Goal: Information Seeking & Learning: Find specific fact

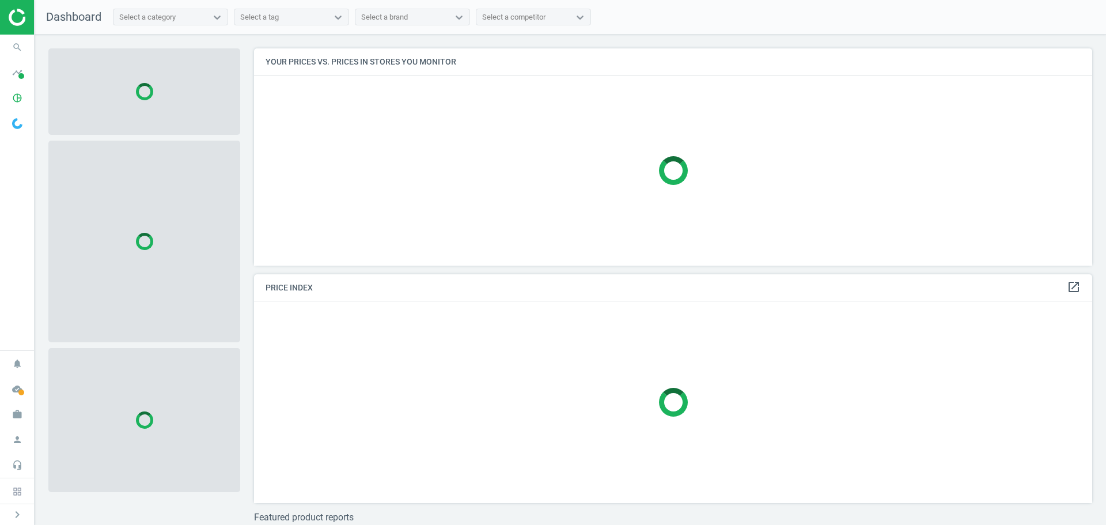
scroll to position [234, 847]
click at [20, 18] on img at bounding box center [50, 17] width 82 height 17
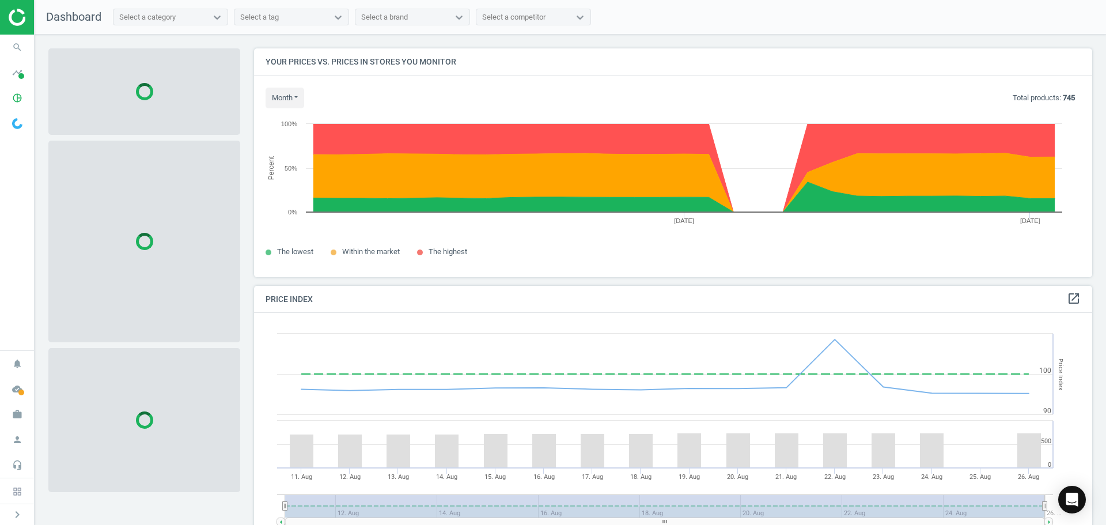
scroll to position [283, 847]
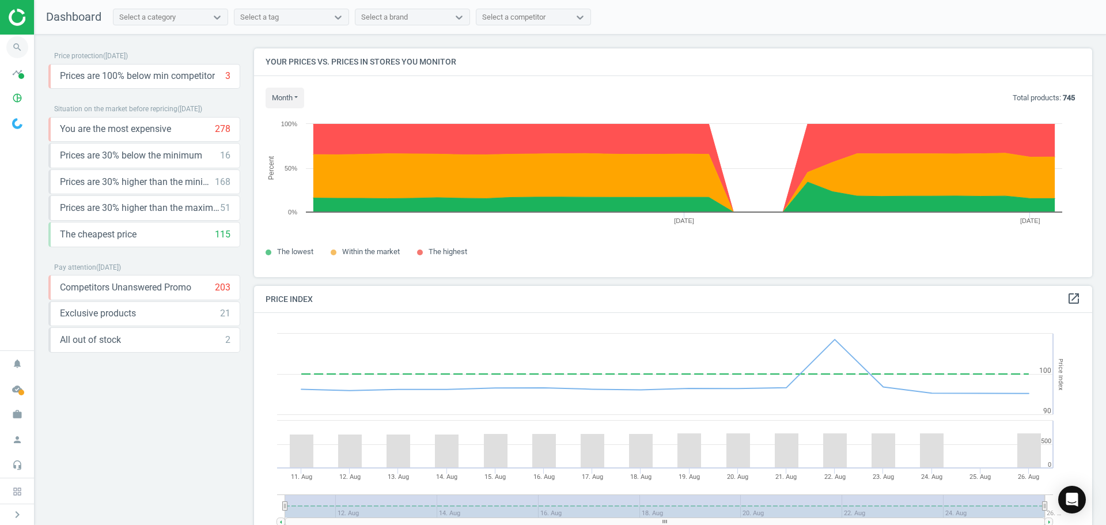
click at [16, 45] on icon "search" at bounding box center [17, 47] width 22 height 22
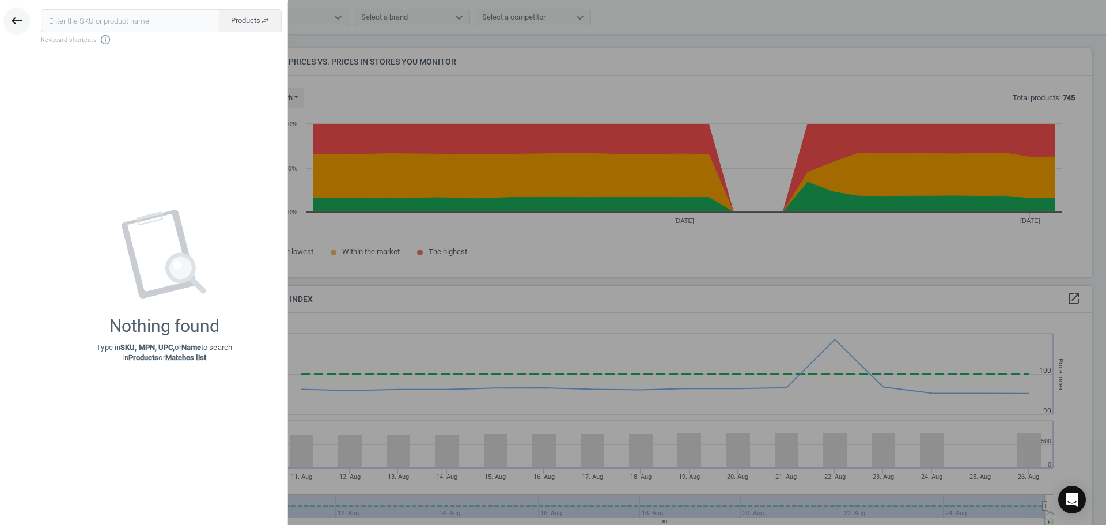
click at [16, 22] on icon "keyboard_backspace" at bounding box center [17, 21] width 14 height 14
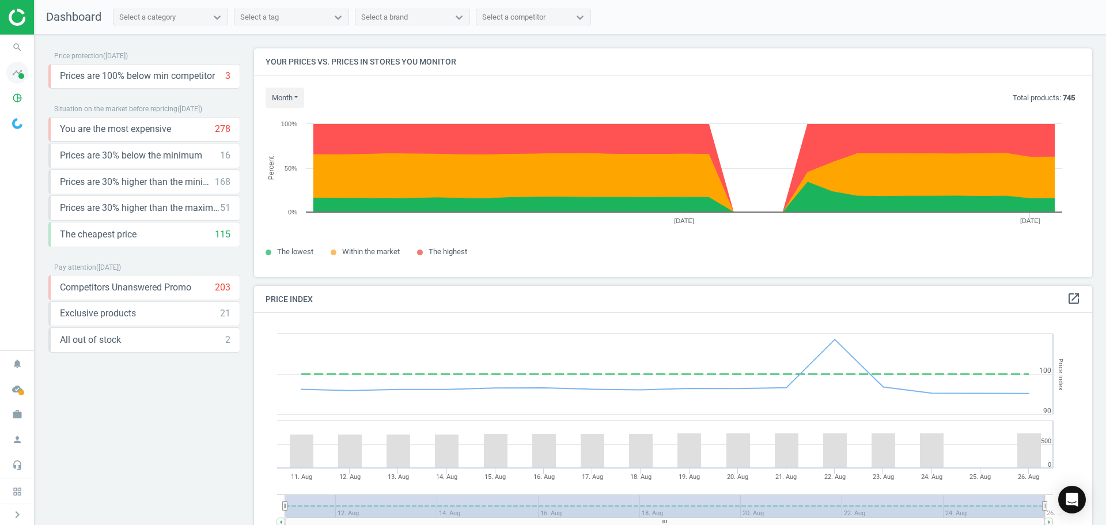
click at [16, 73] on icon "timeline" at bounding box center [17, 73] width 22 height 22
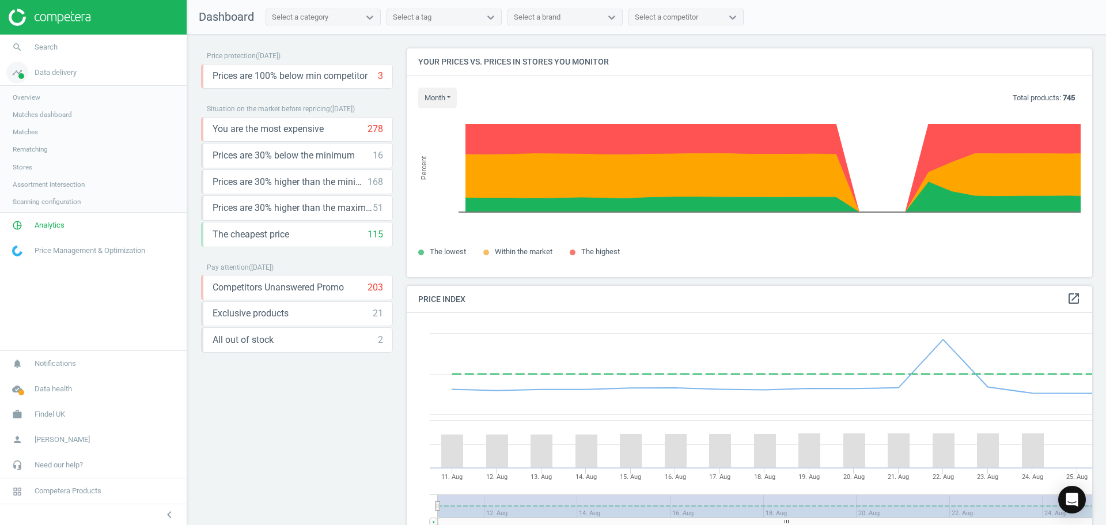
scroll to position [283, 695]
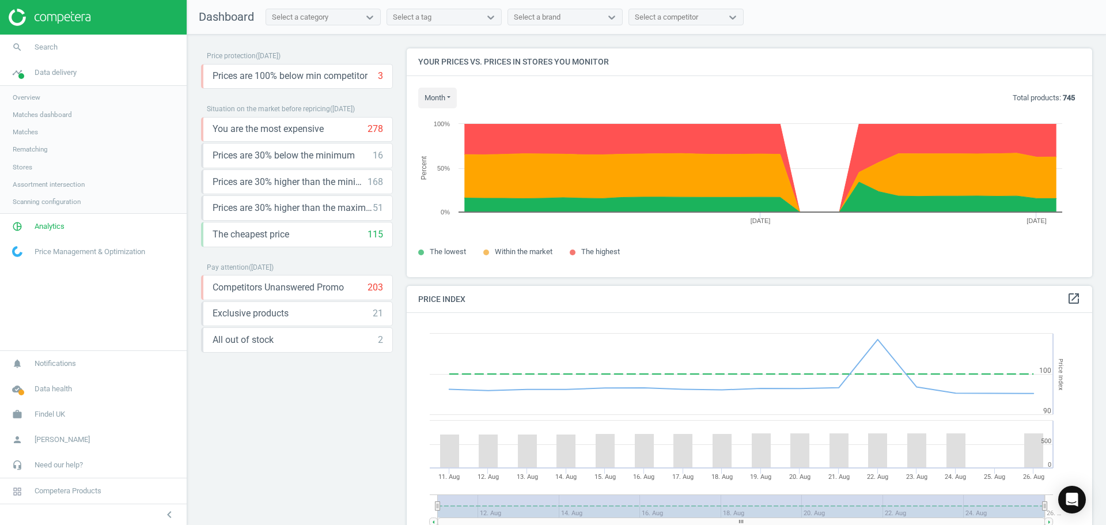
click at [31, 120] on link "Matches dashboard" at bounding box center [93, 114] width 187 height 17
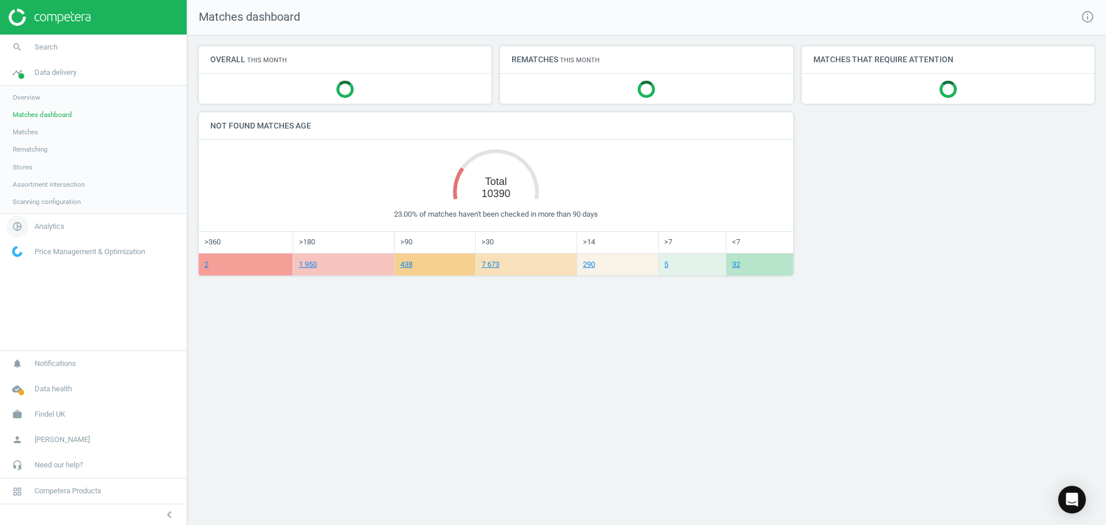
click at [44, 229] on span "Analytics" at bounding box center [50, 226] width 30 height 10
click at [28, 141] on span "Products" at bounding box center [26, 139] width 27 height 9
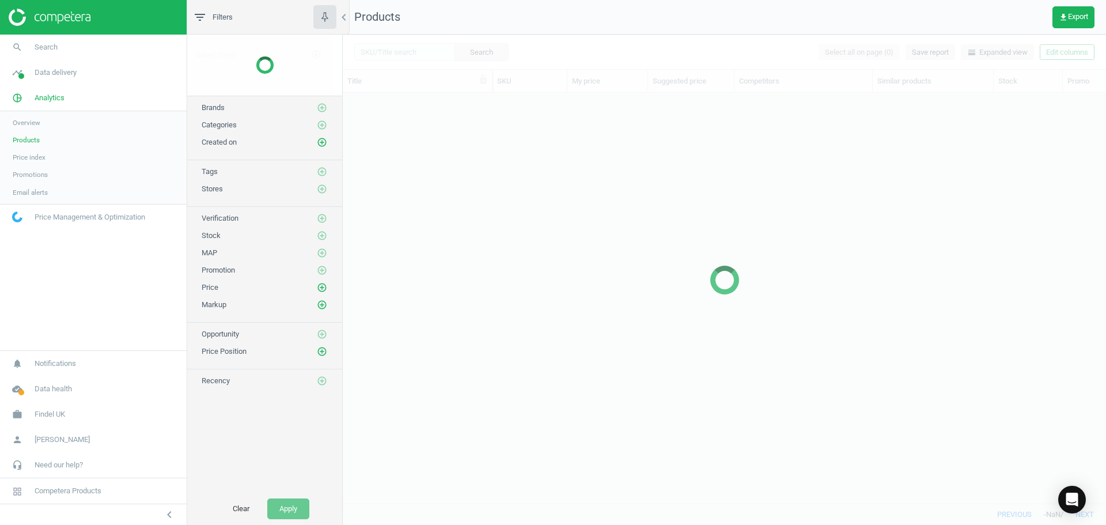
scroll to position [393, 754]
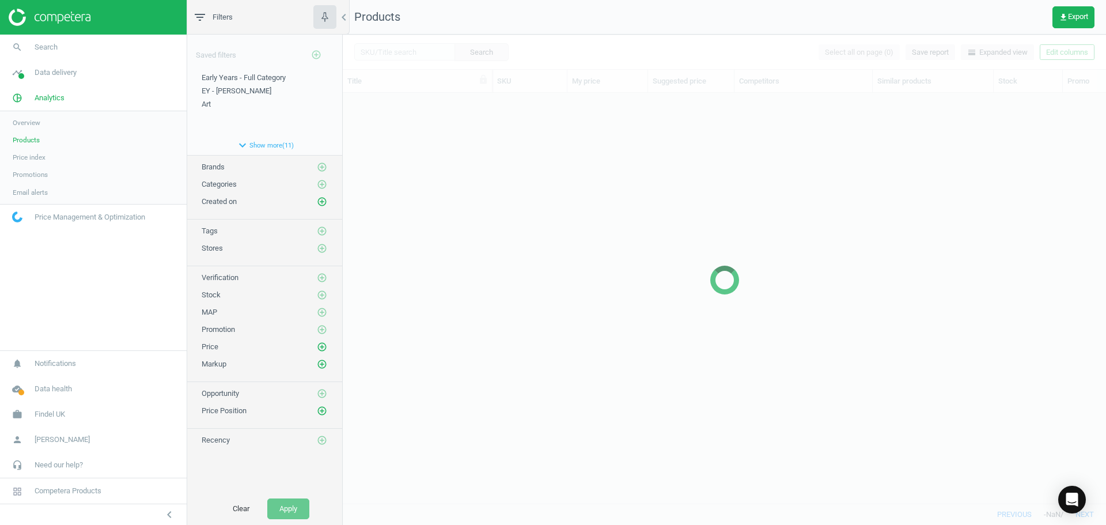
click at [397, 52] on div at bounding box center [724, 280] width 763 height 490
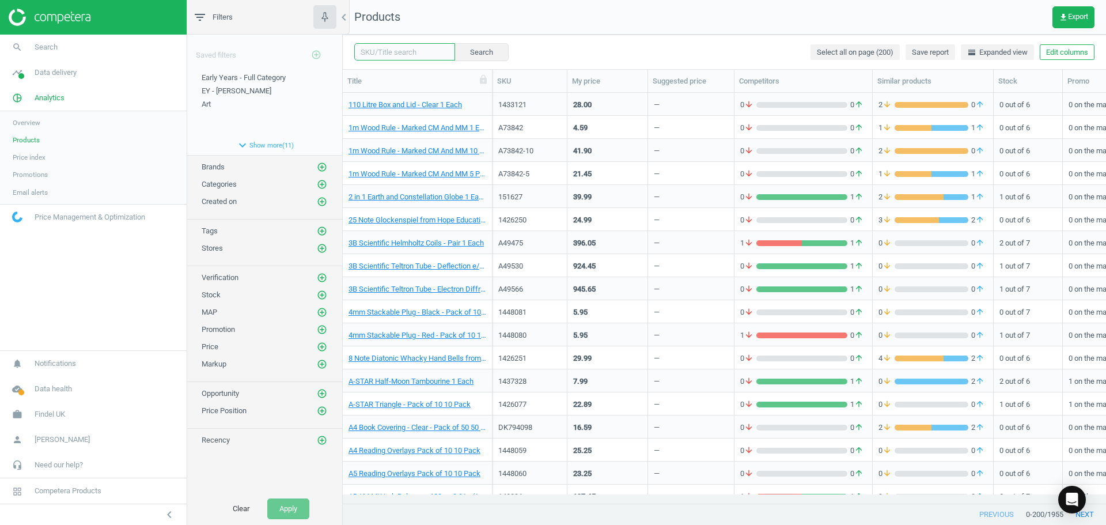
click at [397, 52] on input "text" at bounding box center [404, 51] width 101 height 17
paste input "1426741"
type input "1426741"
click at [471, 51] on button "Search" at bounding box center [481, 51] width 54 height 17
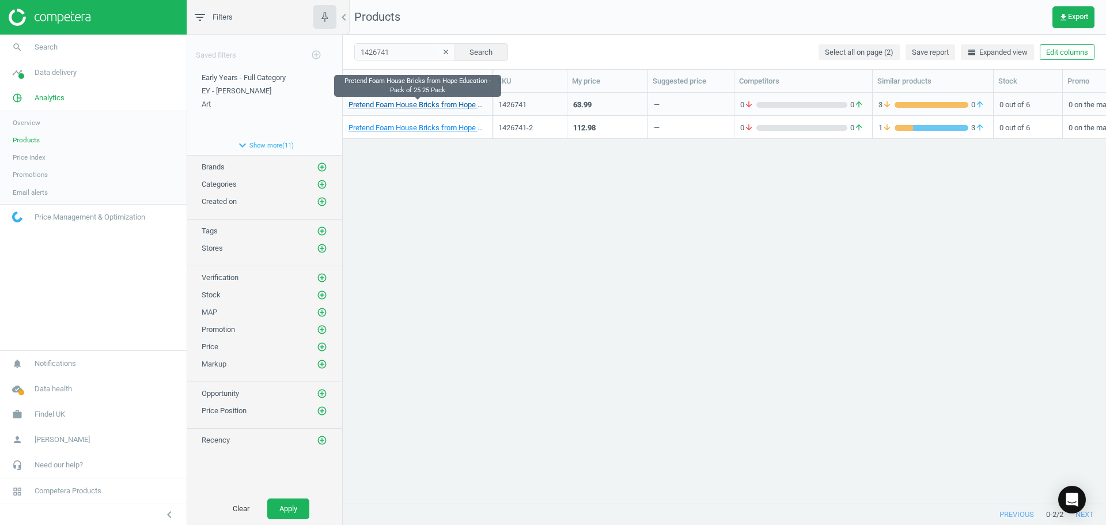
click at [422, 104] on link "Pretend Foam House Bricks from Hope Education - Pack of 25 25 Pack" at bounding box center [417, 105] width 138 height 10
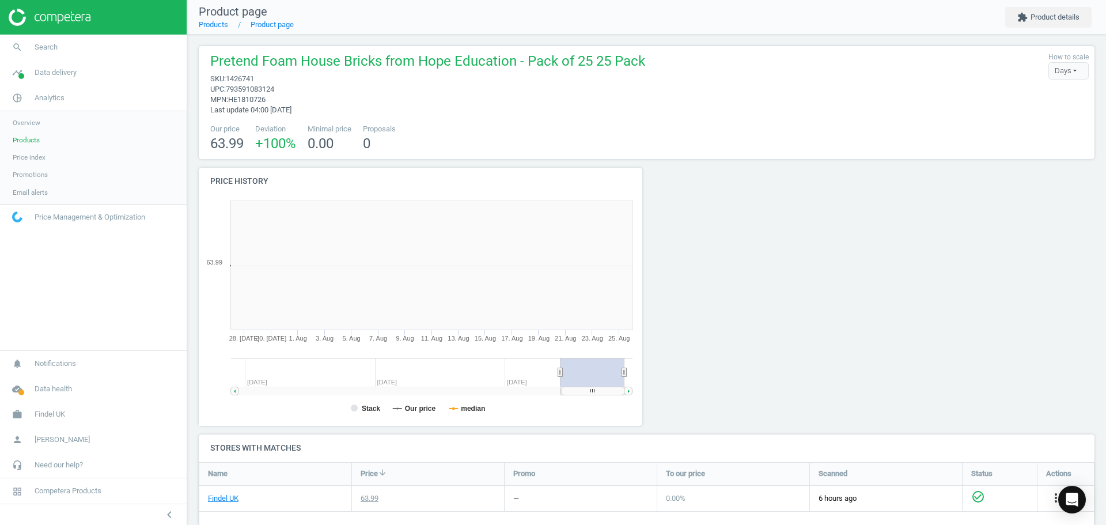
scroll to position [248, 457]
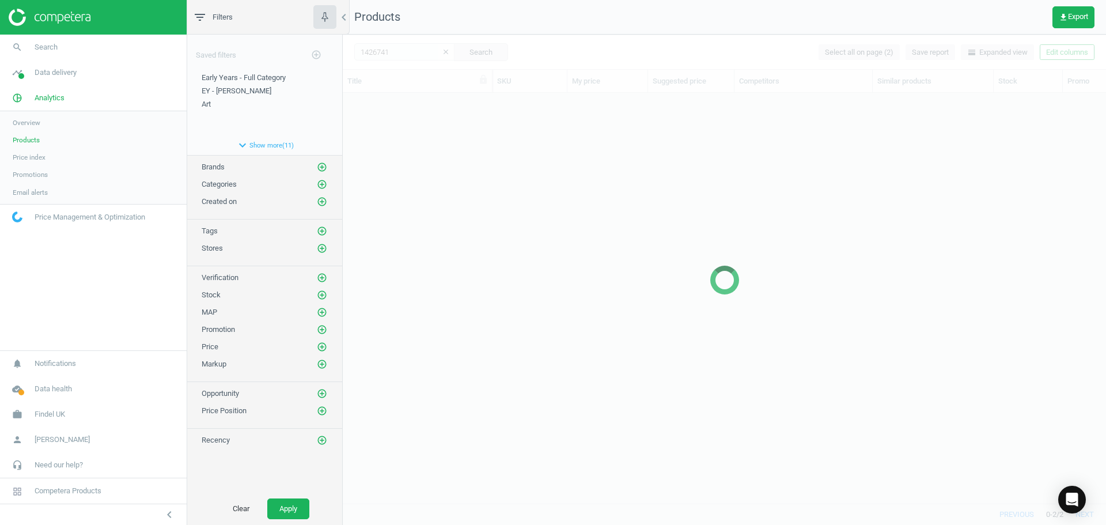
scroll to position [393, 754]
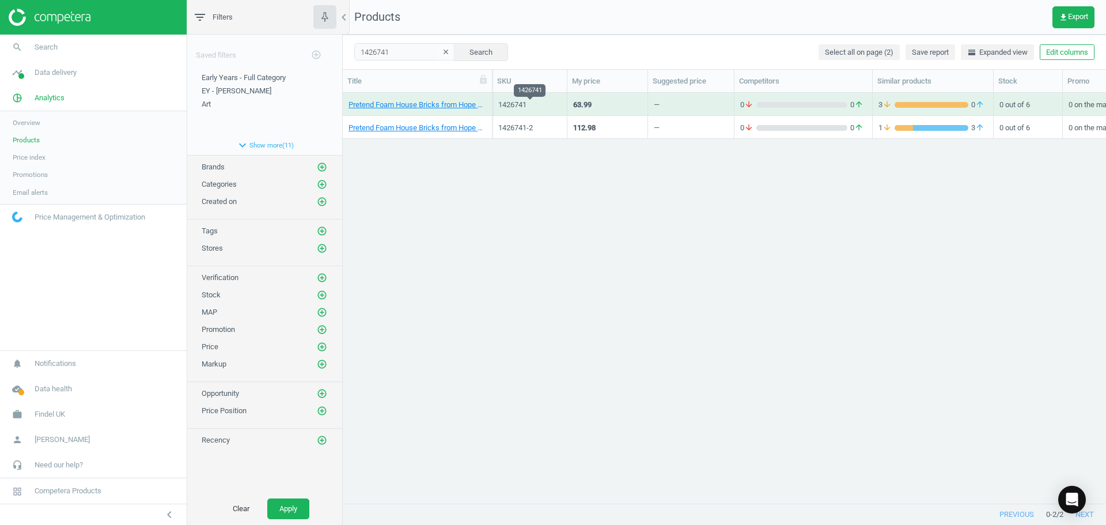
drag, startPoint x: 536, startPoint y: 105, endPoint x: 548, endPoint y: 96, distance: 14.4
click at [548, 96] on div "1426741" at bounding box center [529, 104] width 63 height 20
click at [507, 107] on div "1426741" at bounding box center [529, 105] width 63 height 10
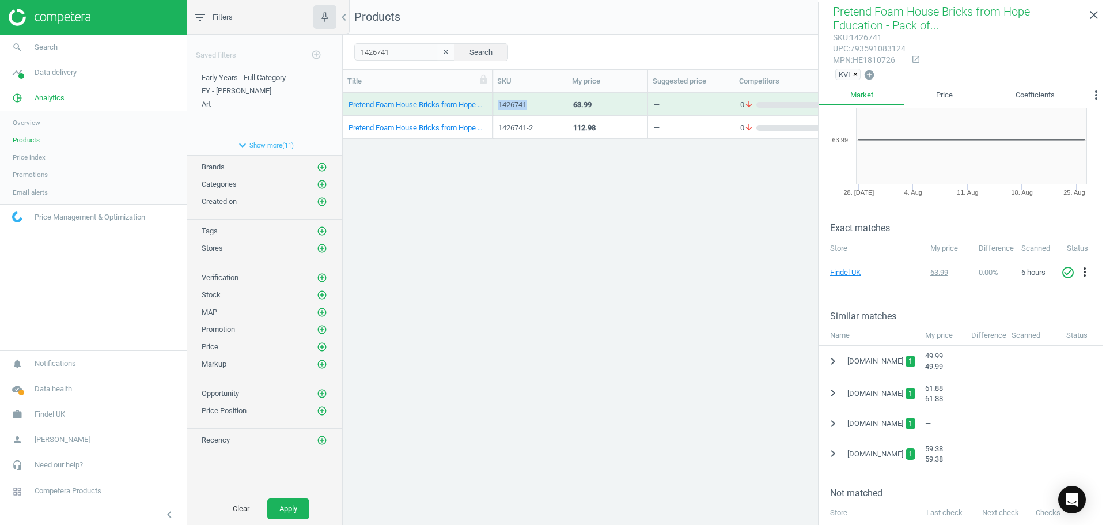
scroll to position [115, 0]
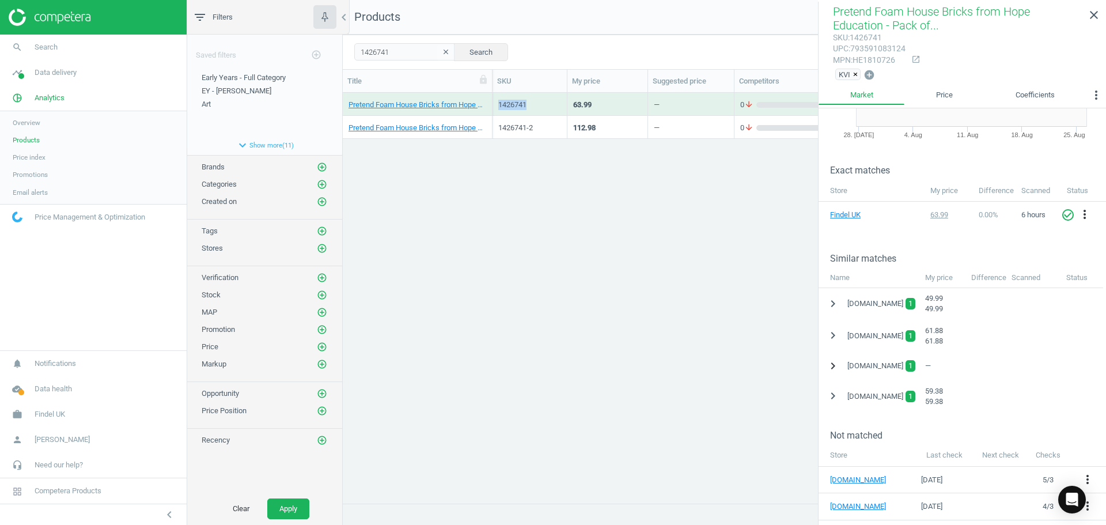
click at [833, 367] on icon "chevron_right" at bounding box center [833, 366] width 14 height 14
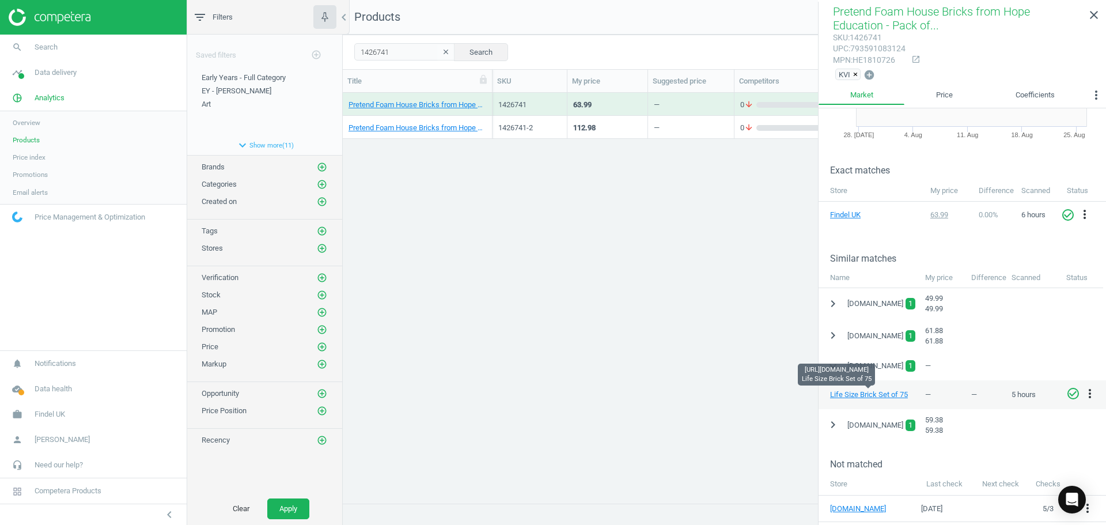
click at [997, 350] on div "chevron_right [DOMAIN_NAME] 1 61.88 61.88" at bounding box center [961, 336] width 287 height 32
click at [1086, 14] on link "close" at bounding box center [1094, 15] width 24 height 25
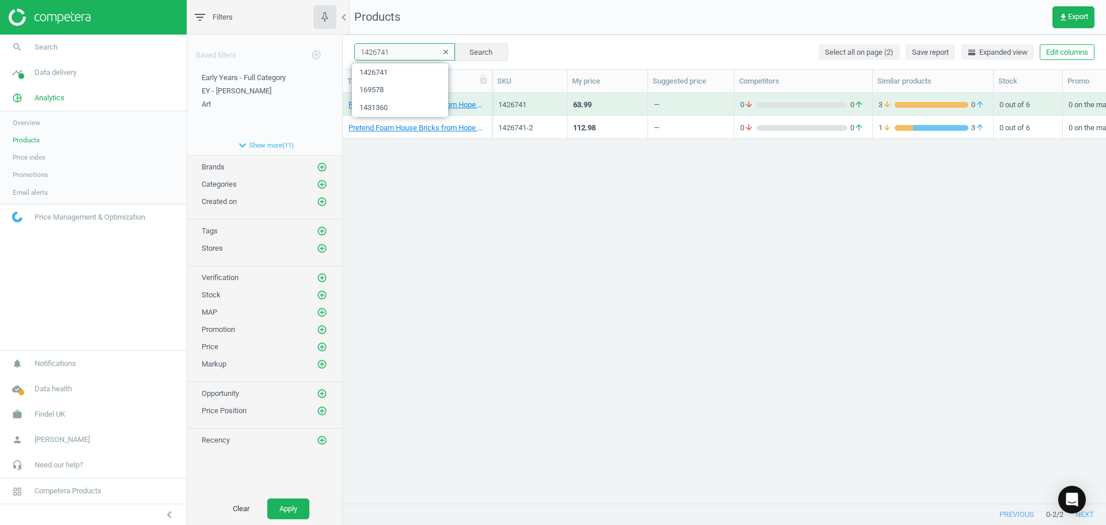
drag, startPoint x: 398, startPoint y: 51, endPoint x: 328, endPoint y: 50, distance: 70.3
click at [328, 51] on div "filter_list Filters chevron_left Saved filters add_circle_outline Early Years -…" at bounding box center [646, 262] width 919 height 525
paste input "7102"
type input "1427102"
click at [481, 52] on button "Search" at bounding box center [481, 51] width 54 height 17
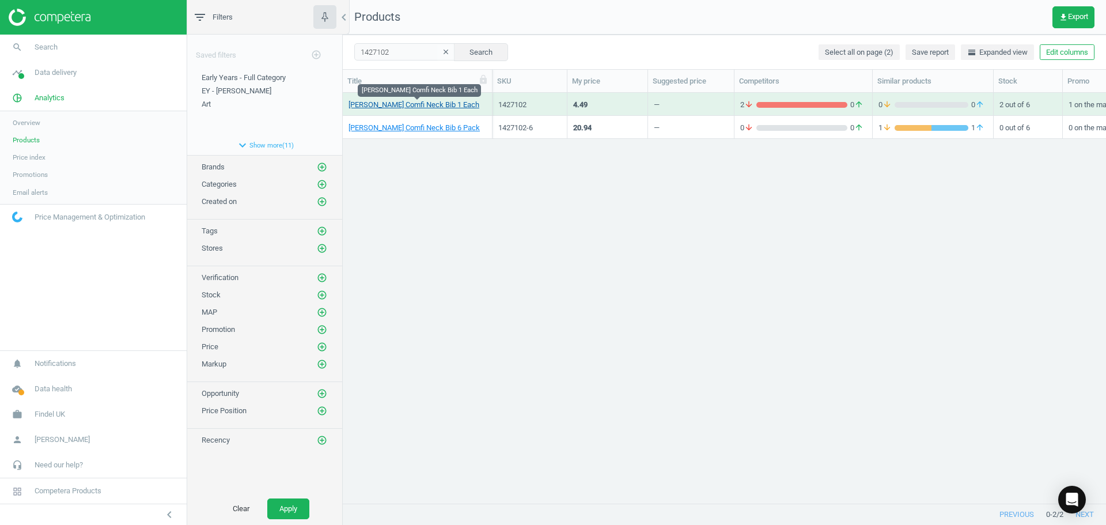
click at [434, 108] on link "[PERSON_NAME] Comfi Neck Bib 1 Each" at bounding box center [413, 105] width 131 height 10
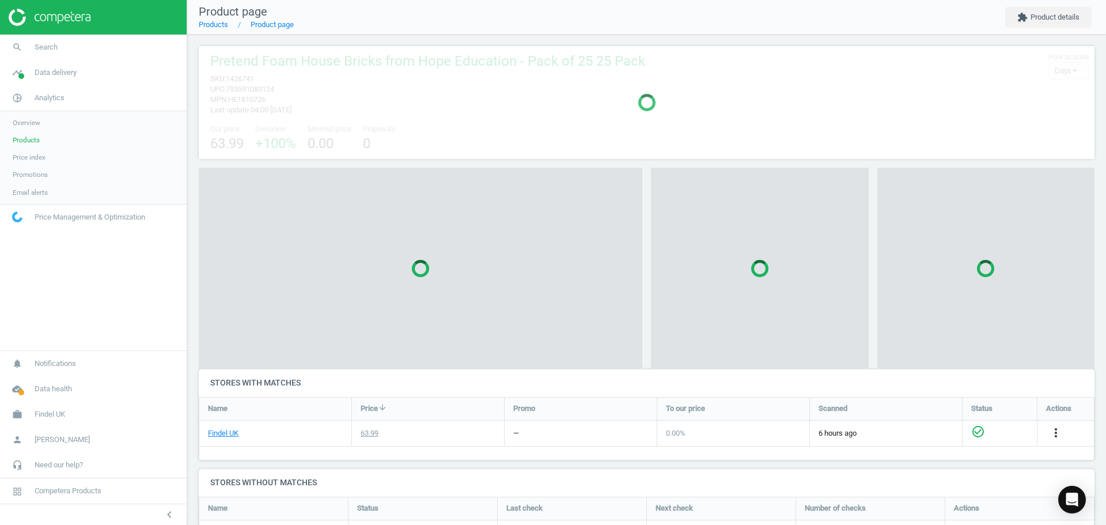
scroll to position [194, 905]
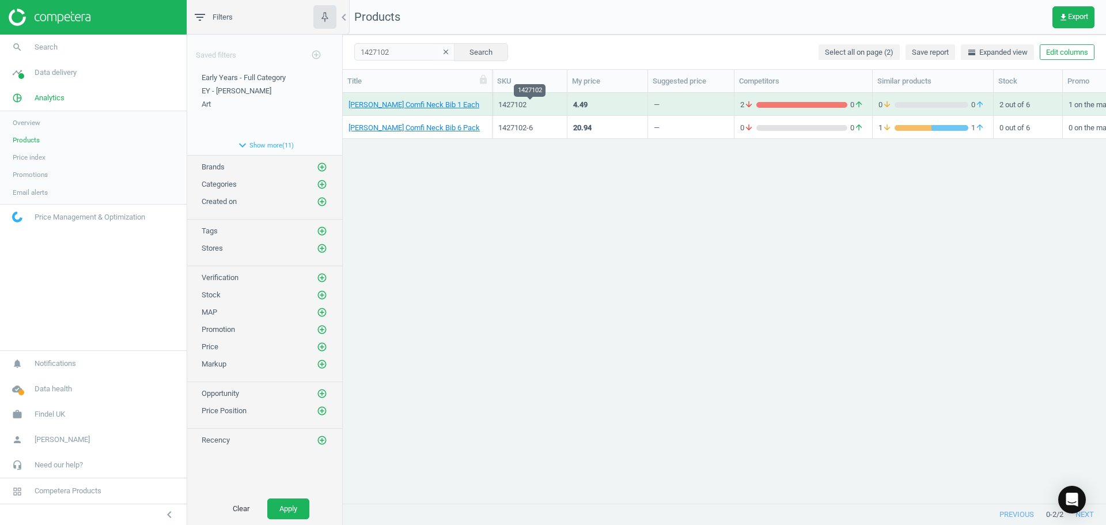
click at [532, 102] on div "1427102" at bounding box center [529, 105] width 63 height 10
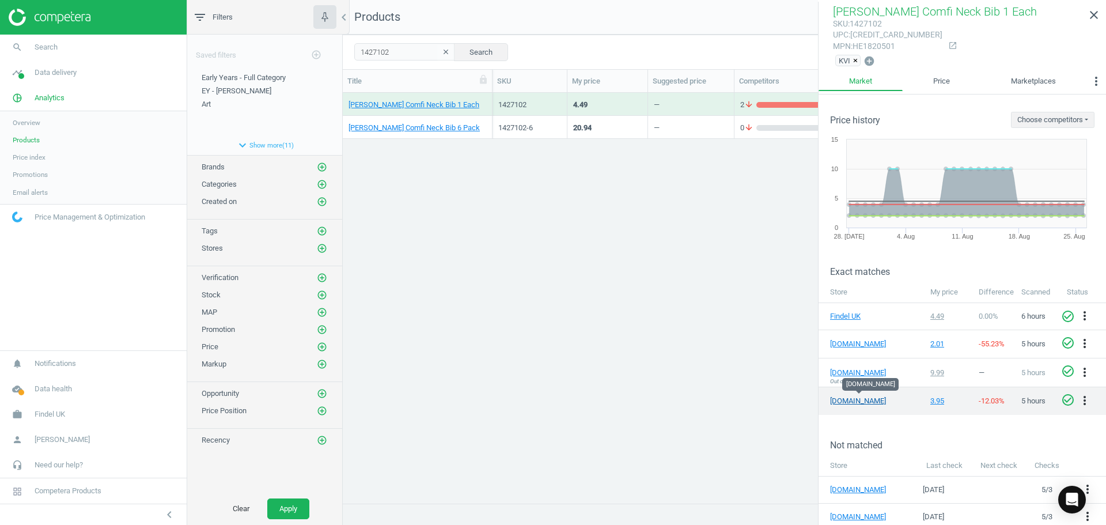
click at [848, 401] on link "[DOMAIN_NAME]" at bounding box center [859, 401] width 58 height 10
click at [401, 47] on input "1427102" at bounding box center [404, 51] width 101 height 17
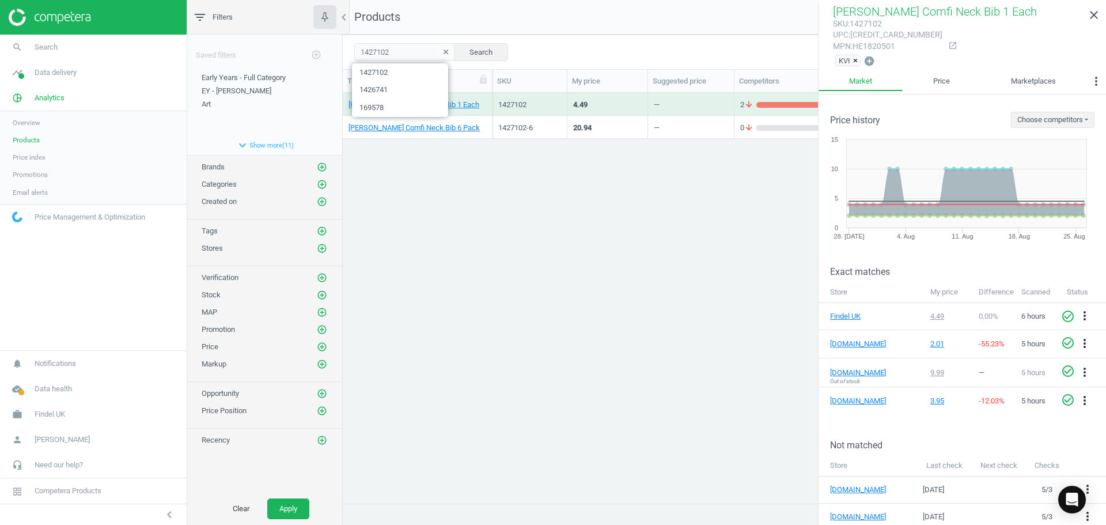
click at [442, 50] on icon "clear" at bounding box center [446, 52] width 8 height 8
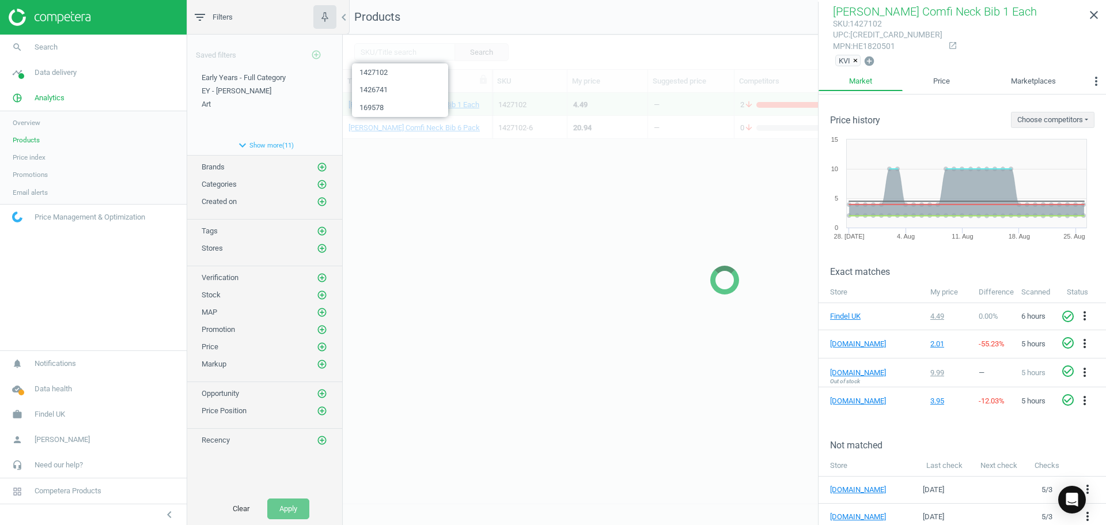
click at [377, 60] on div at bounding box center [724, 280] width 763 height 490
click at [381, 52] on div at bounding box center [724, 280] width 763 height 490
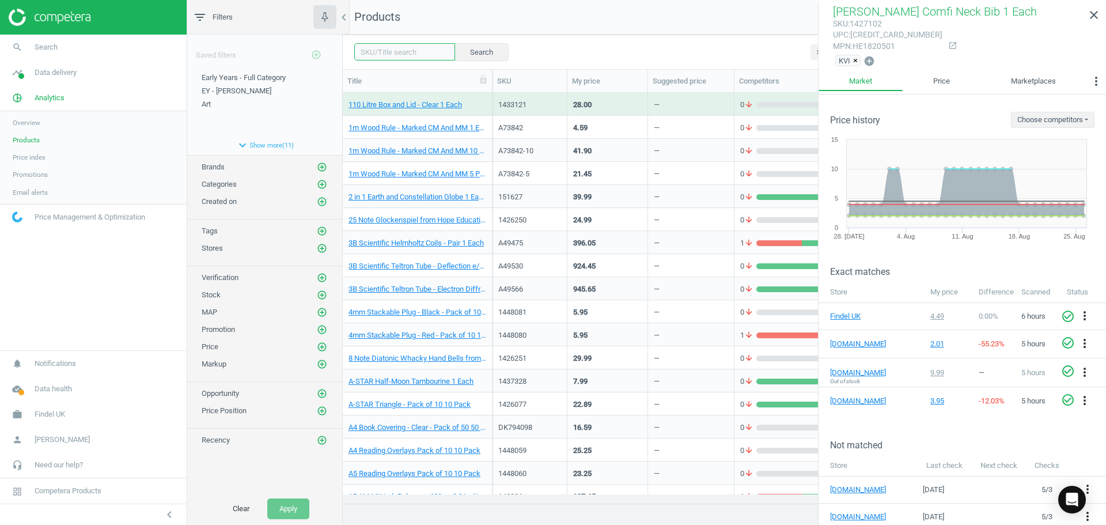
click at [407, 52] on input "text" at bounding box center [404, 51] width 101 height 17
paste input "1426741"
type input "1426741"
click at [471, 48] on button "Search" at bounding box center [481, 51] width 54 height 17
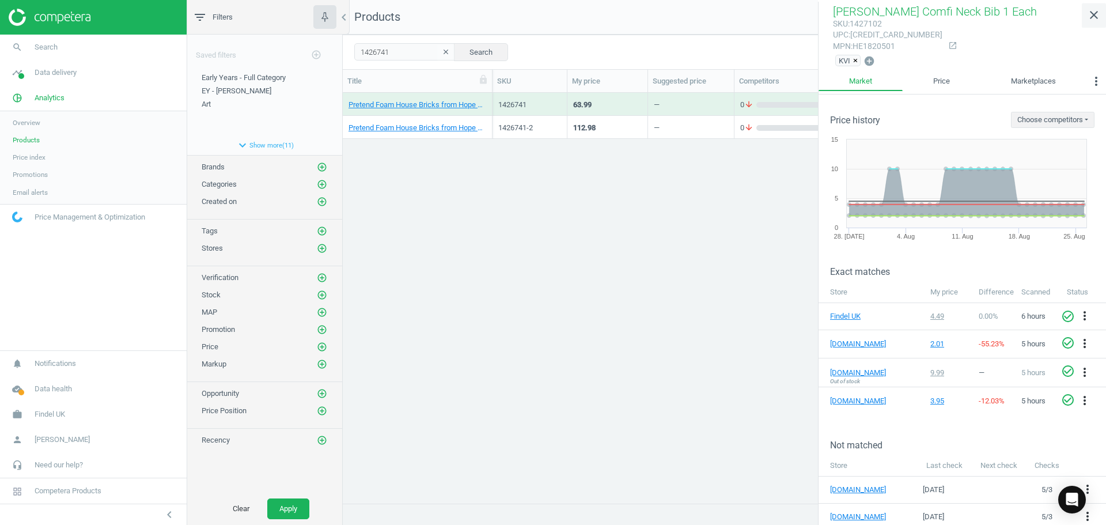
click at [1101, 6] on link "close" at bounding box center [1094, 15] width 24 height 25
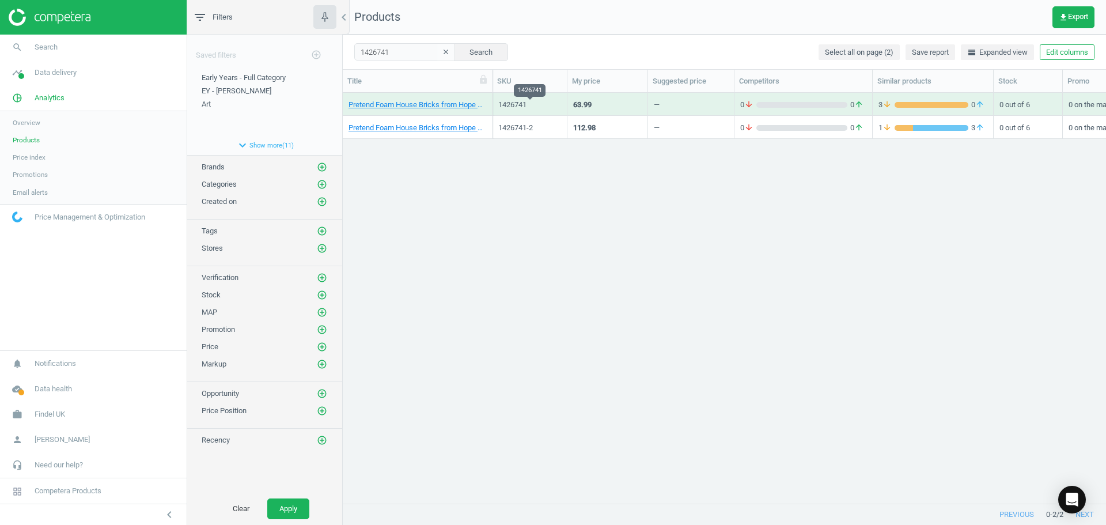
click at [544, 104] on div "1426741" at bounding box center [529, 105] width 63 height 10
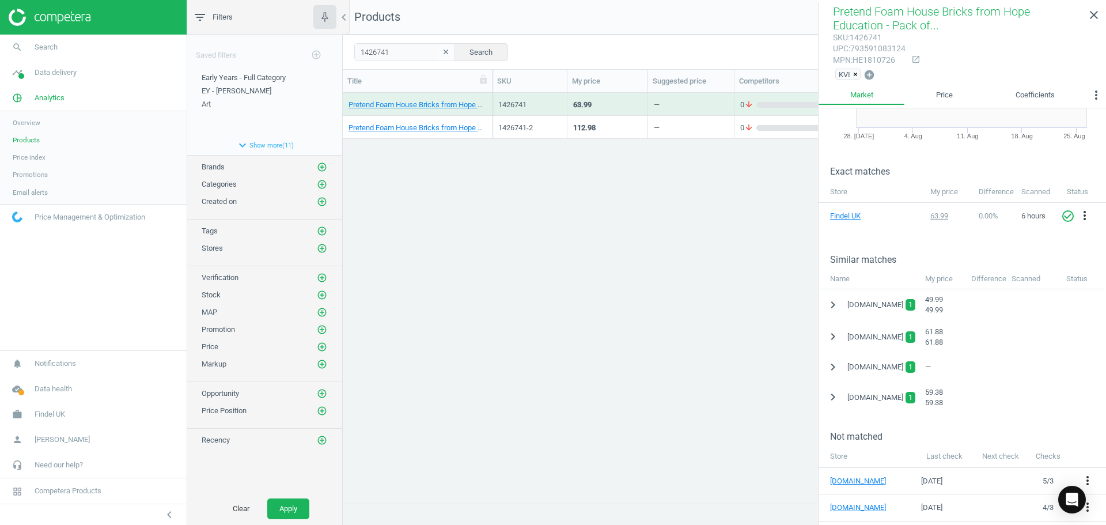
scroll to position [115, 0]
click at [834, 365] on icon "chevron_right" at bounding box center [833, 366] width 14 height 14
